Goal: Transaction & Acquisition: Book appointment/travel/reservation

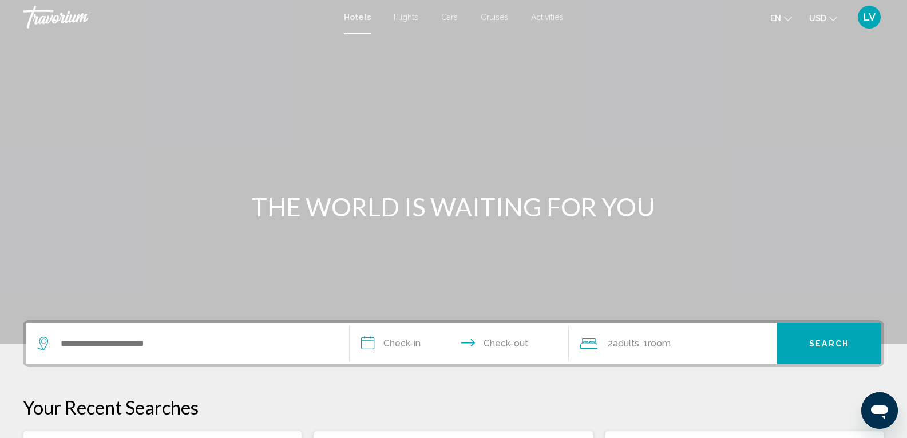
click at [413, 15] on span "Flights" at bounding box center [406, 17] width 25 height 9
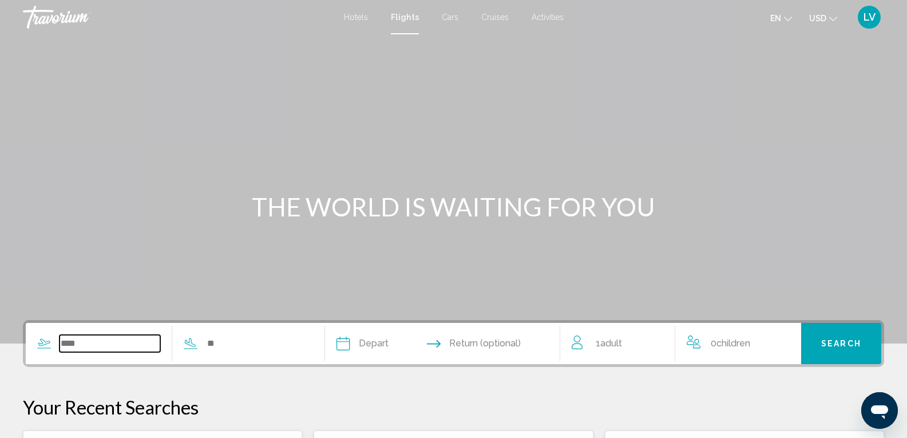
click at [94, 346] on input "Search widget" at bounding box center [110, 343] width 101 height 17
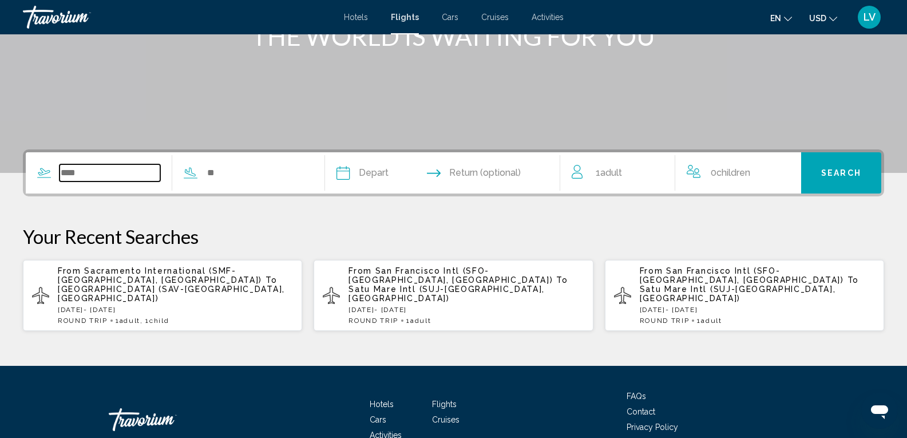
scroll to position [230, 0]
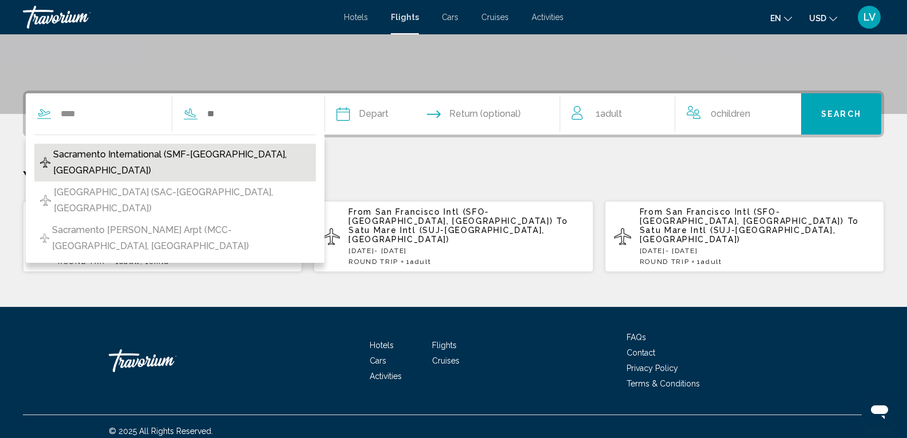
click at [219, 158] on span "Sacramento International (SMF-[GEOGRAPHIC_DATA], [GEOGRAPHIC_DATA])" at bounding box center [181, 163] width 256 height 32
type input "**********"
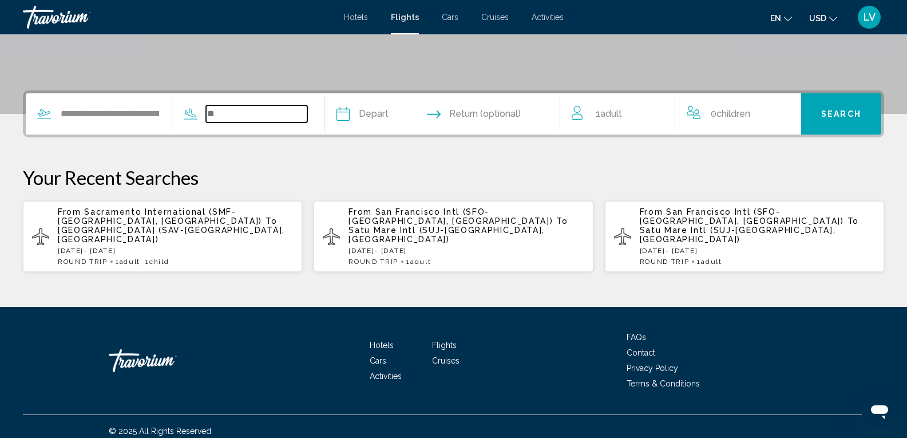
click at [218, 114] on input "Search widget" at bounding box center [256, 113] width 101 height 17
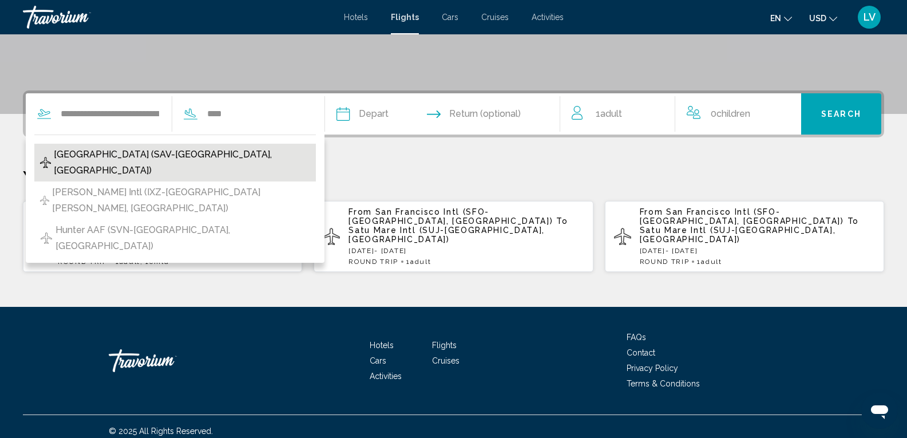
click at [181, 158] on span "[GEOGRAPHIC_DATA] (SAV-[GEOGRAPHIC_DATA], [GEOGRAPHIC_DATA])" at bounding box center [182, 163] width 256 height 32
type input "**********"
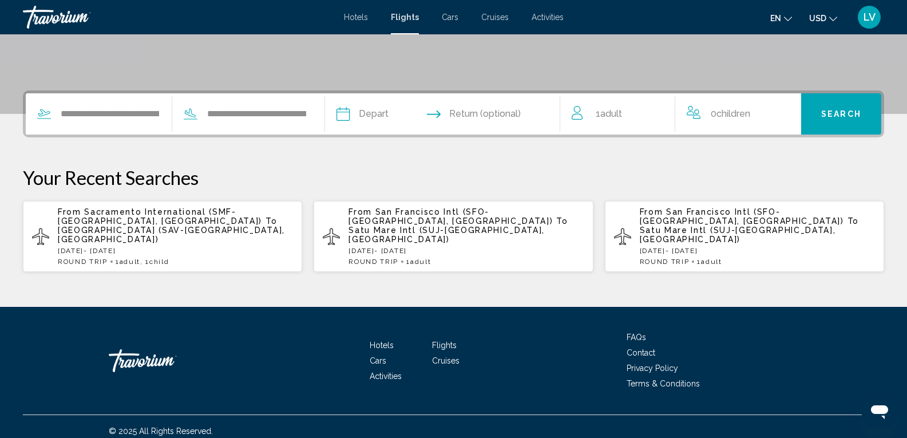
click at [372, 110] on input "Depart date" at bounding box center [392, 115] width 117 height 45
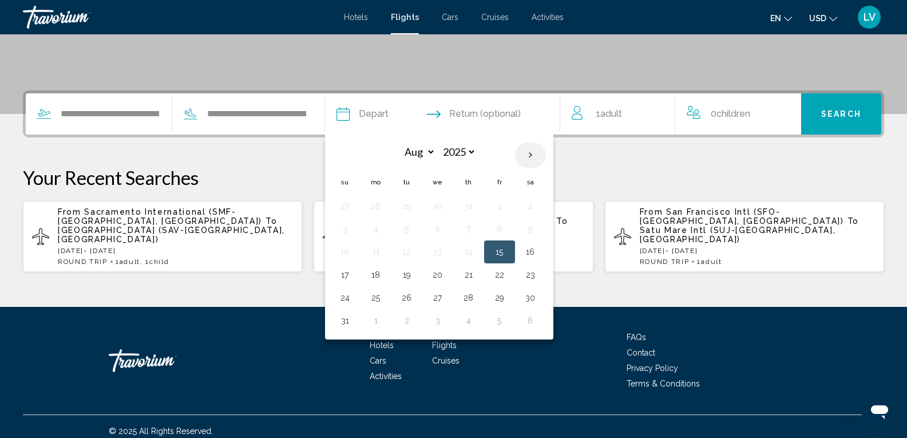
click at [543, 151] on th "Next month" at bounding box center [530, 155] width 31 height 25
select select "*"
click at [416, 206] on button "2" at bounding box center [407, 206] width 18 height 16
type input "**********"
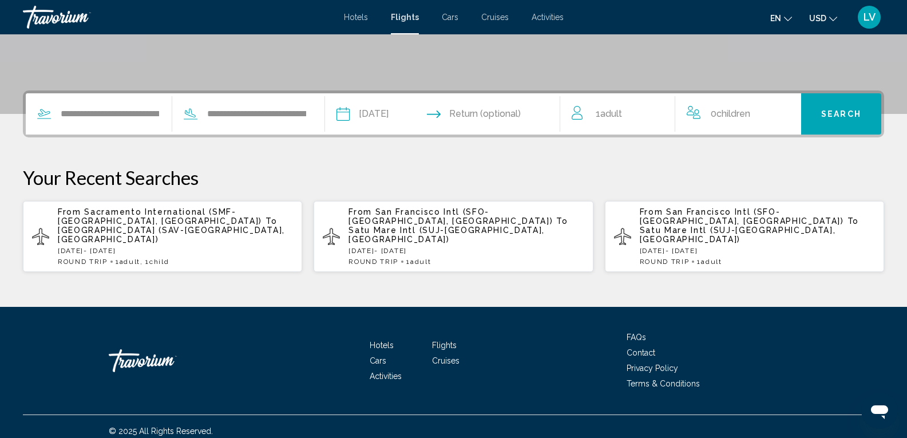
click at [496, 109] on input "Return date" at bounding box center [506, 115] width 117 height 45
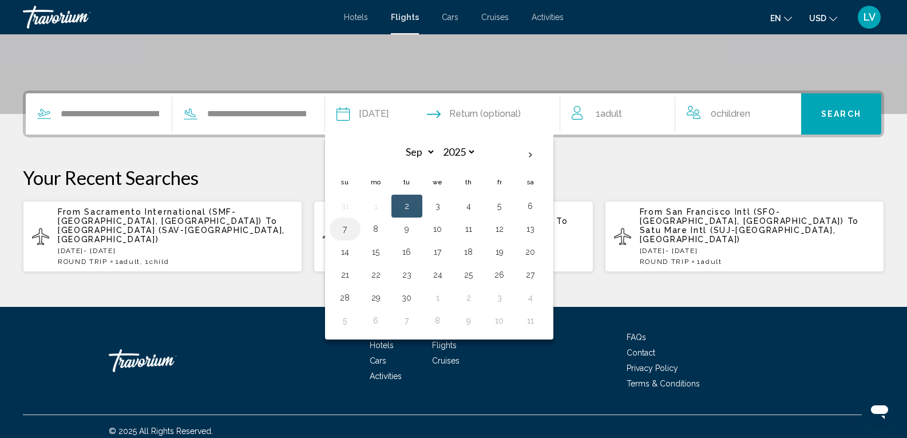
click at [348, 223] on button "7" at bounding box center [345, 229] width 18 height 16
type input "**********"
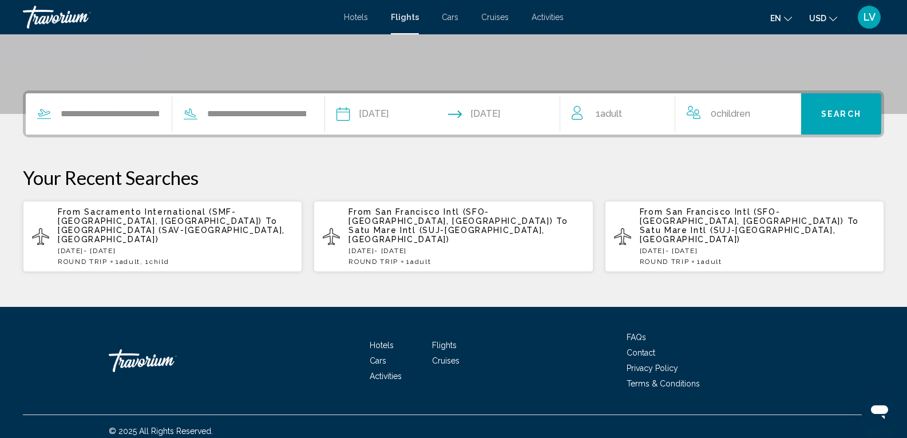
click at [616, 112] on span "Adult" at bounding box center [612, 113] width 22 height 11
click at [786, 110] on icon "Increment children" at bounding box center [785, 112] width 10 height 14
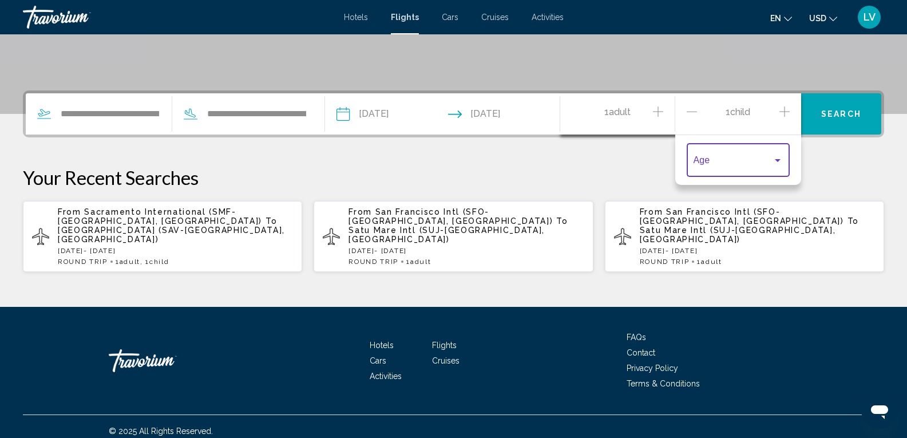
click at [778, 163] on div "Travelers: 1 adult, 1 child" at bounding box center [778, 160] width 10 height 9
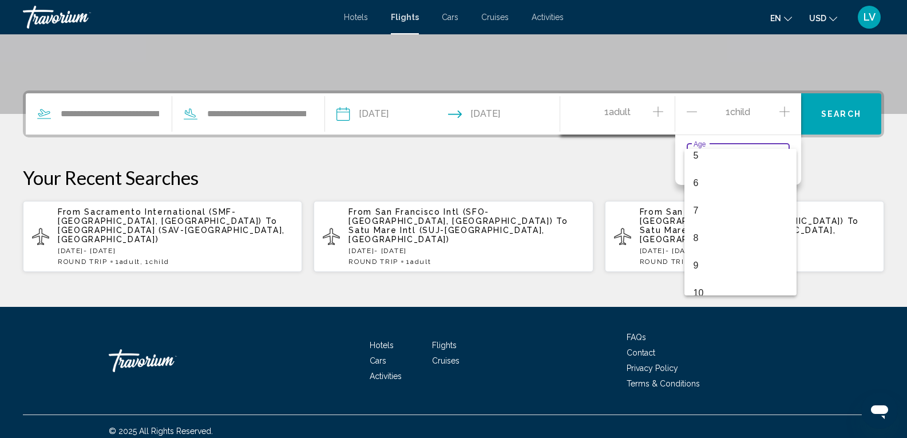
scroll to position [151, 0]
click at [745, 282] on span "10" at bounding box center [741, 286] width 94 height 27
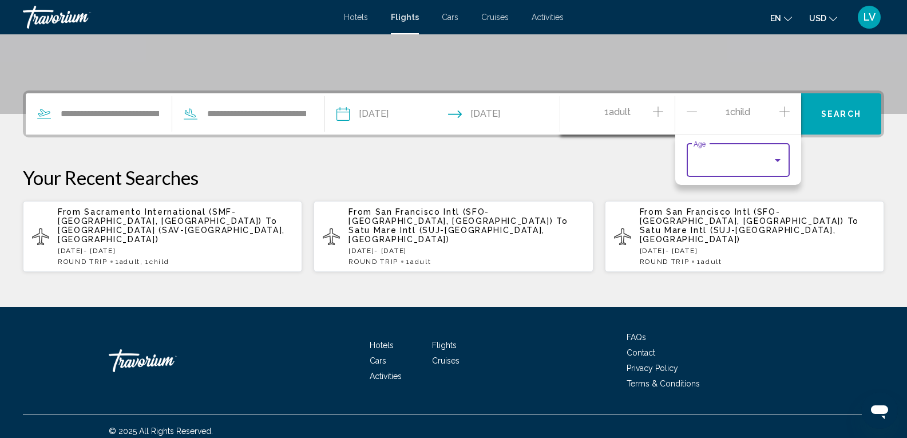
scroll to position [156, 0]
click at [851, 111] on span "Search" at bounding box center [842, 114] width 40 height 9
